Goal: Information Seeking & Learning: Understand process/instructions

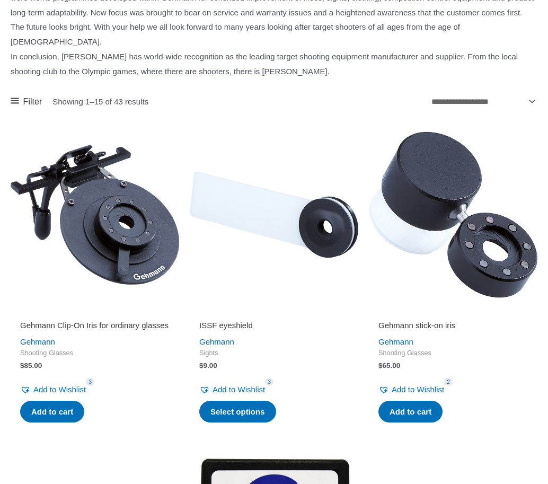
scroll to position [594, 0]
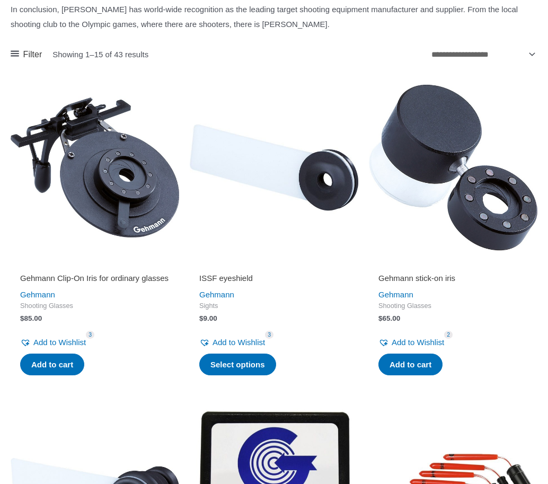
click at [117, 202] on img at bounding box center [95, 167] width 168 height 168
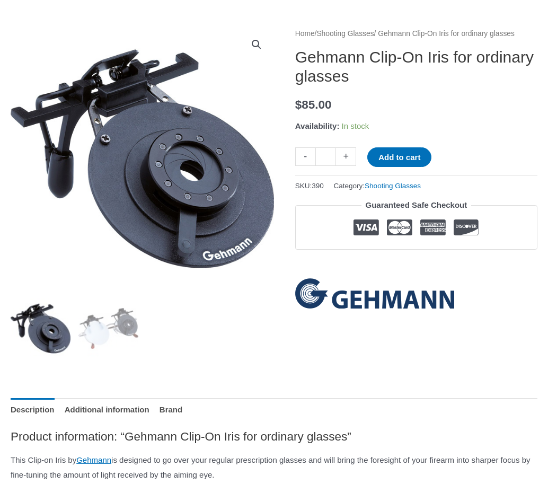
scroll to position [104, 0]
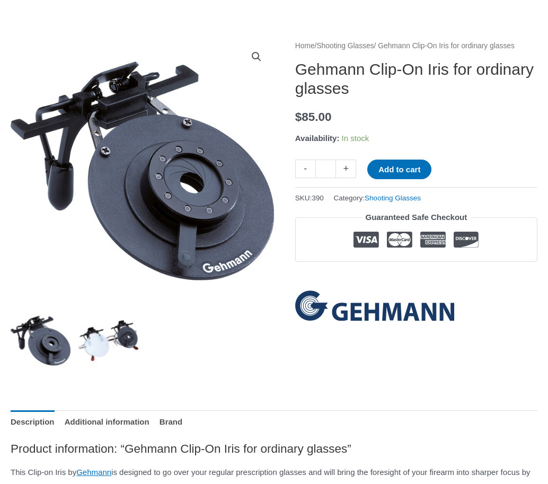
click at [97, 343] on img at bounding box center [108, 340] width 60 height 60
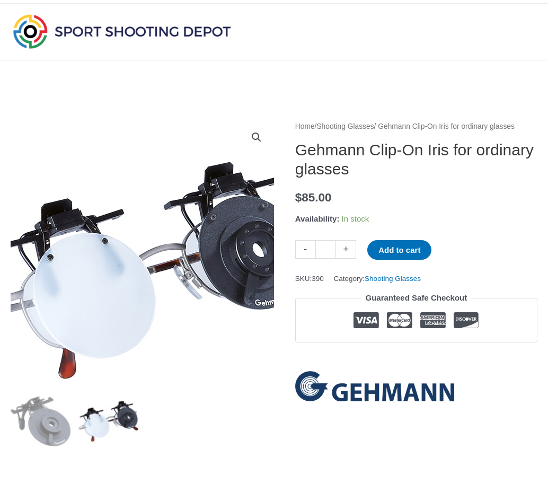
scroll to position [0, 0]
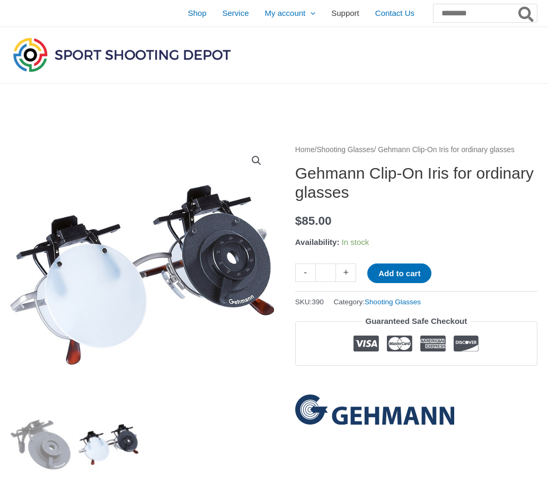
click at [331, 12] on span "Support" at bounding box center [345, 13] width 28 height 26
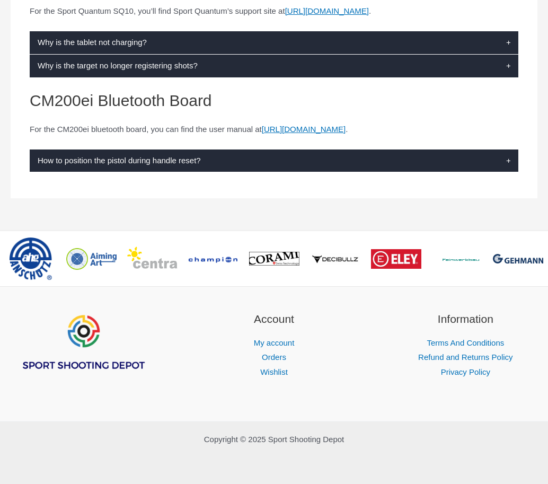
scroll to position [271, 0]
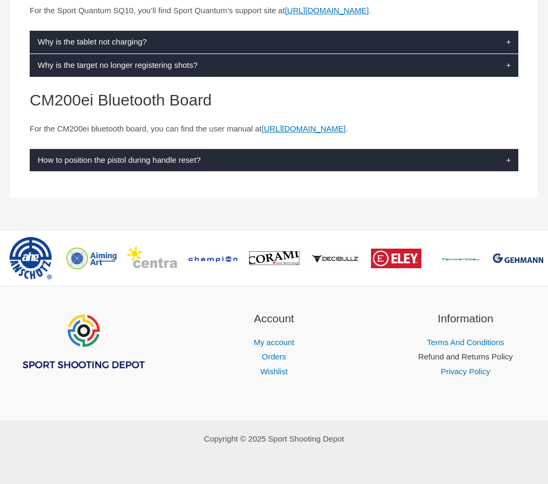
click at [425, 355] on link "Refund and Returns Policy" at bounding box center [465, 356] width 94 height 9
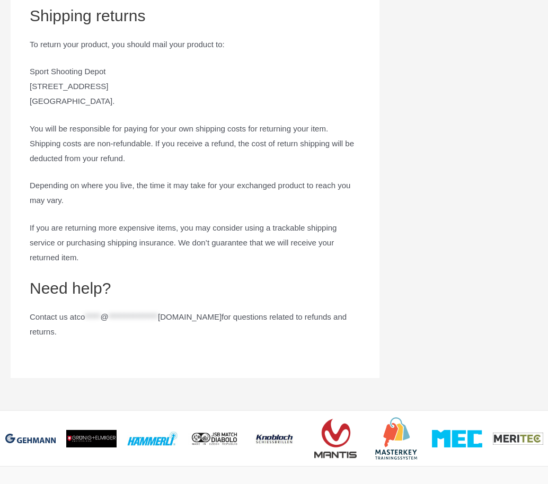
scroll to position [1189, 0]
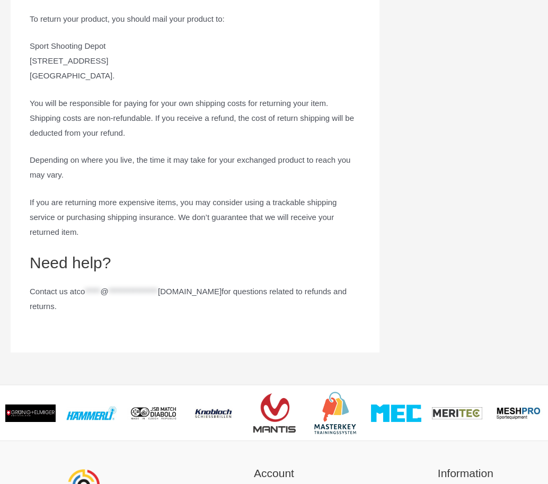
click at [158, 296] on span "**********" at bounding box center [133, 291] width 49 height 9
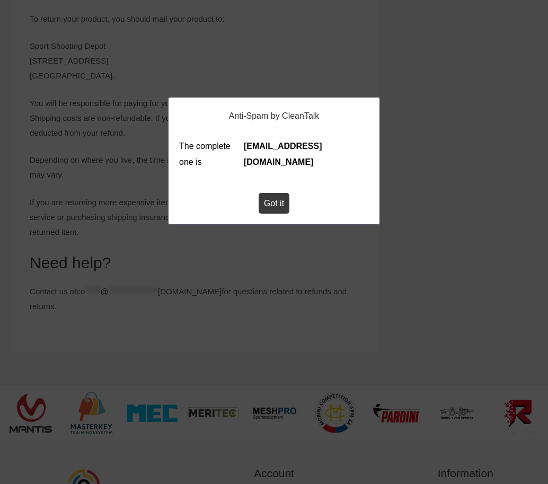
click at [274, 214] on button "Got it" at bounding box center [274, 203] width 31 height 21
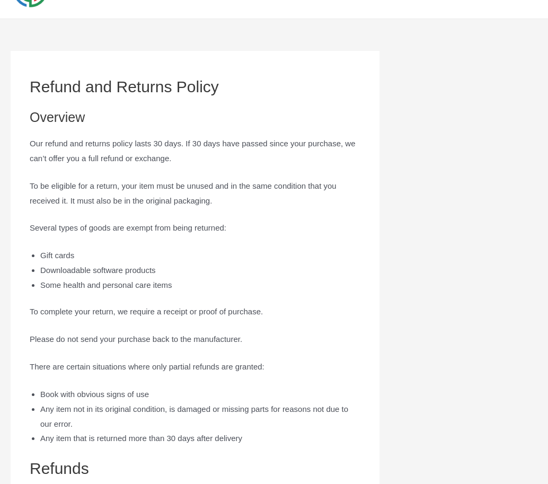
scroll to position [0, 0]
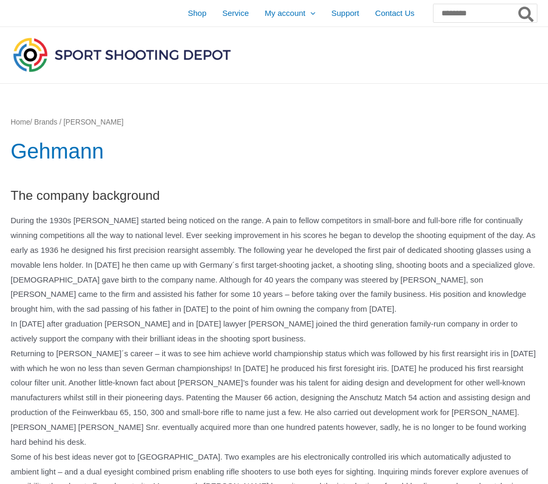
scroll to position [594, 0]
